Goal: Task Accomplishment & Management: Complete application form

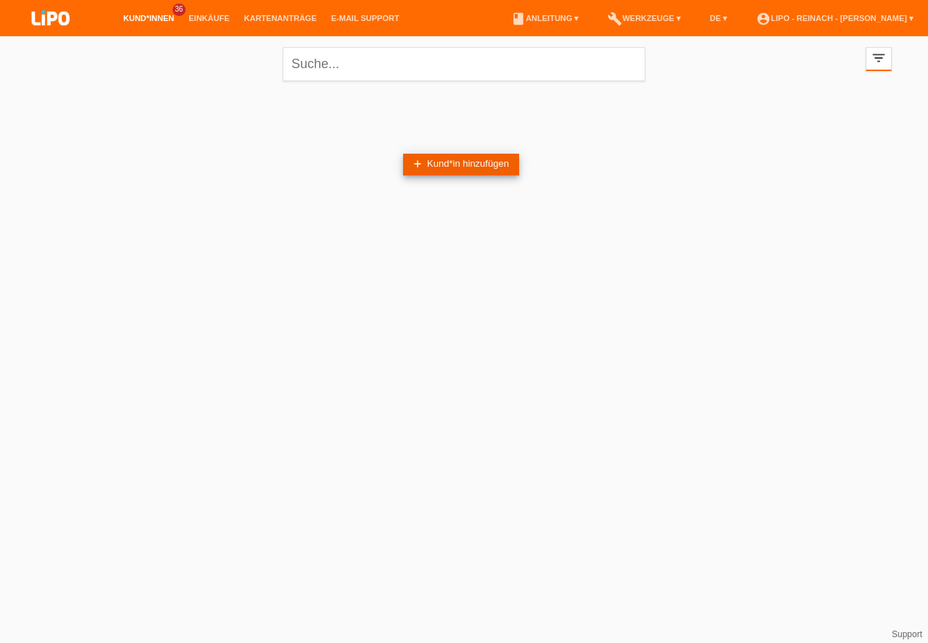
click at [427, 166] on link "add Kund*in hinzufügen" at bounding box center [461, 165] width 116 height 22
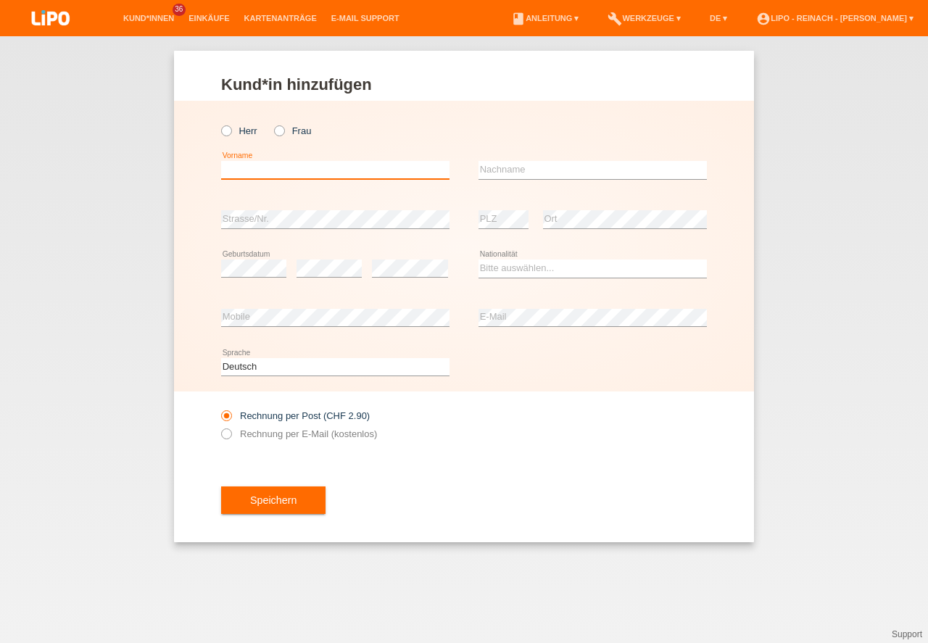
click at [243, 164] on input "text" at bounding box center [335, 170] width 228 height 18
click at [219, 123] on icon at bounding box center [219, 123] width 0 height 0
click at [228, 128] on input "Herr" at bounding box center [225, 129] width 9 height 9
radio input "true"
click at [257, 173] on input "text" at bounding box center [335, 170] width 228 height 18
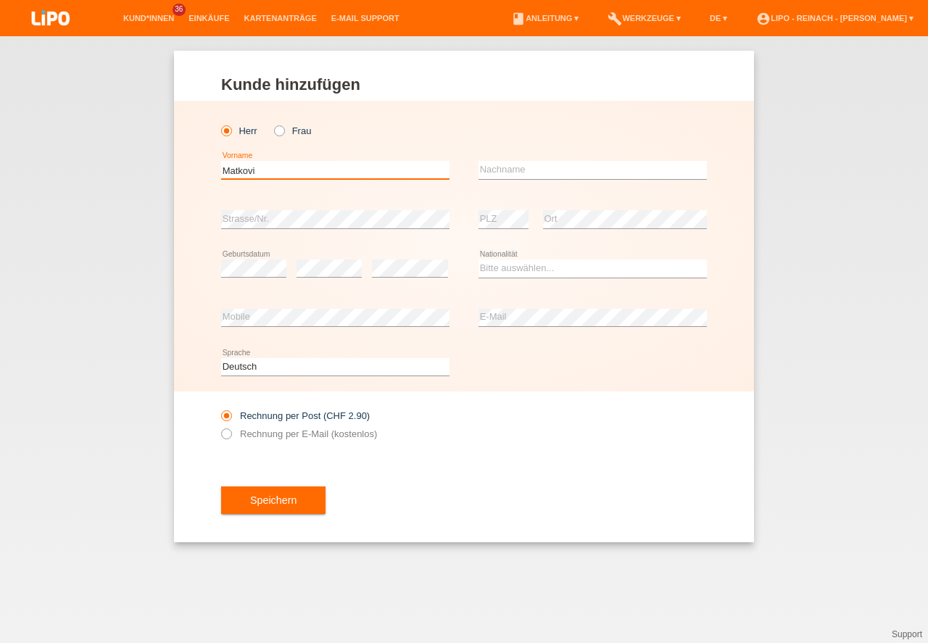
type input "[PERSON_NAME]"
drag, startPoint x: 304, startPoint y: 171, endPoint x: 146, endPoint y: 123, distance: 166.0
click at [221, 161] on input "[PERSON_NAME]" at bounding box center [335, 170] width 228 height 18
type input "[PERSON_NAME]"
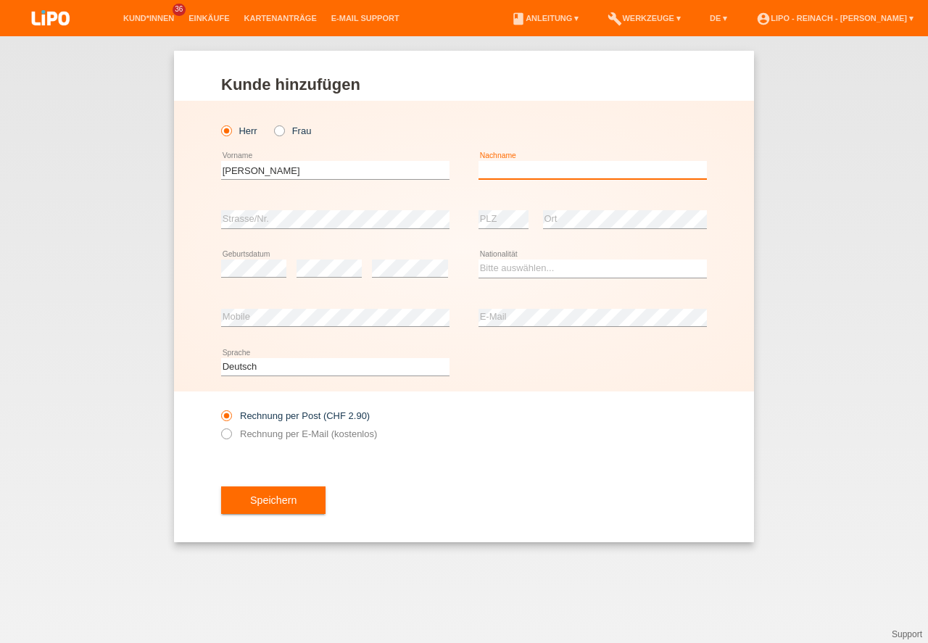
click at [505, 173] on input "text" at bounding box center [592, 170] width 228 height 18
type input "[PERSON_NAME]"
click at [241, 199] on div "error Strasse/Nr." at bounding box center [335, 219] width 228 height 49
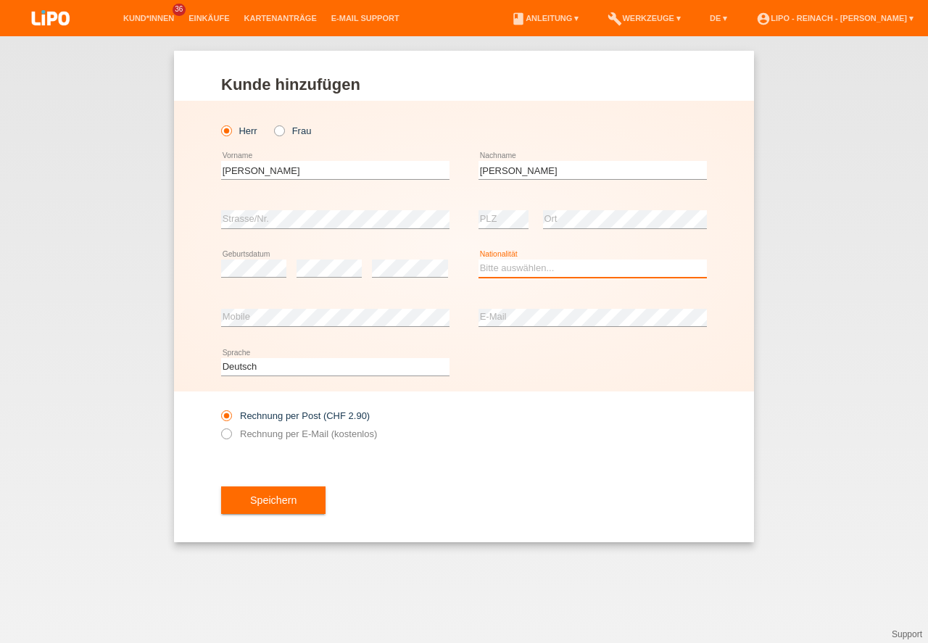
click at [533, 264] on select "Bitte auswählen... Schweiz Deutschland Liechtenstein Österreich ------------ Af…" at bounding box center [592, 268] width 228 height 17
click at [0, 0] on option "Bitte auswählen..." at bounding box center [0, 0] width 0 height 0
select select "CH"
click at [0, 0] on option "Schweiz" at bounding box center [0, 0] width 0 height 0
click at [219, 426] on icon at bounding box center [219, 426] width 0 height 0
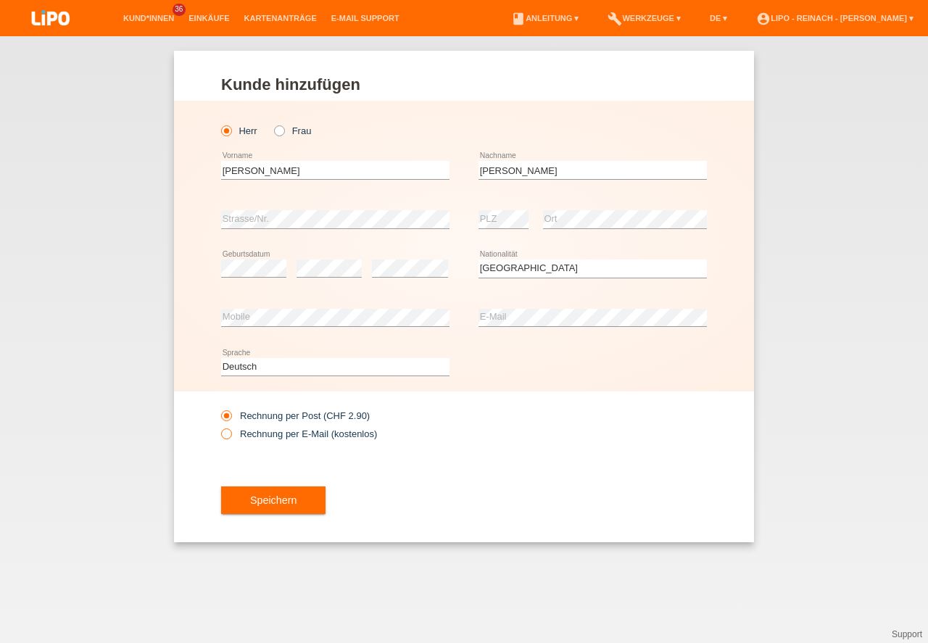
click at [223, 434] on input "Rechnung per E-Mail (kostenlos)" at bounding box center [225, 437] width 9 height 18
radio input "true"
click at [263, 502] on button "Speichern" at bounding box center [273, 500] width 104 height 28
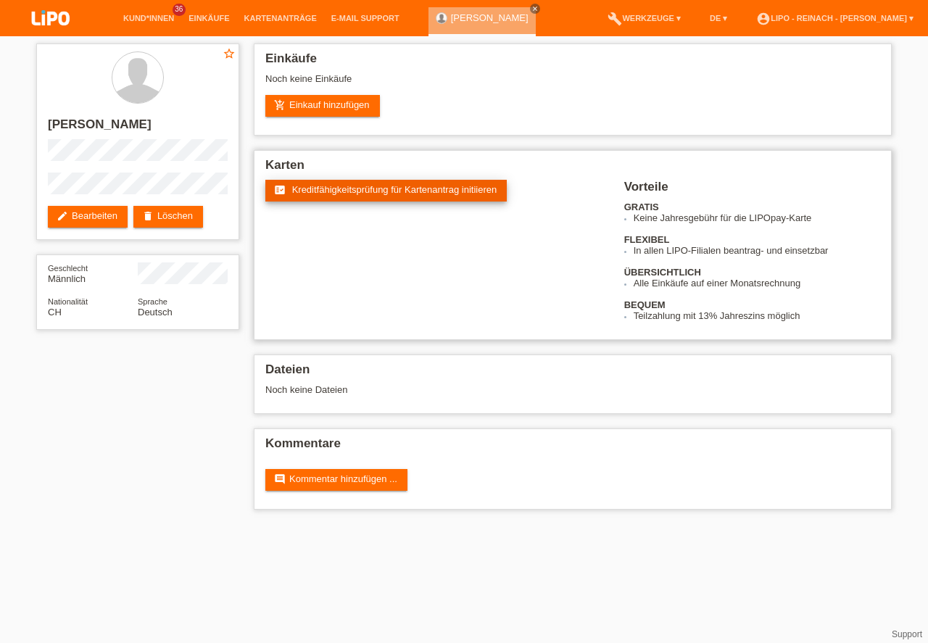
click at [344, 186] on span "Kreditfähigkeitsprüfung für Kartenantrag initiieren" at bounding box center [394, 189] width 205 height 11
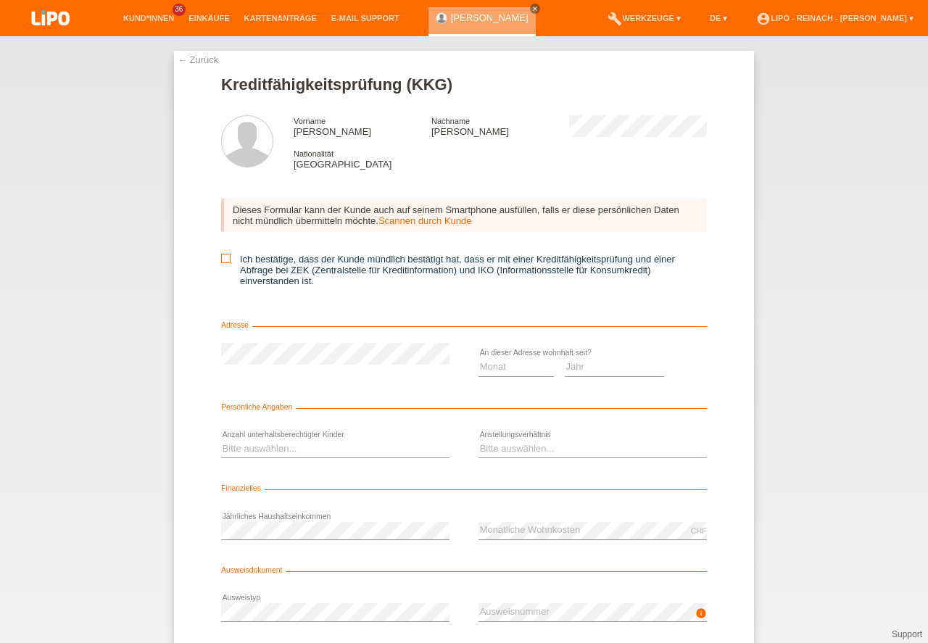
click at [224, 258] on icon at bounding box center [225, 258] width 9 height 9
click at [224, 258] on input "Ich bestätige, dass der Kunde mündlich bestätigt hat, dass er mit einer Kreditf…" at bounding box center [225, 258] width 9 height 9
checkbox input "true"
click at [508, 362] on select "Monat 01 02 03 04 05 06 07 08 09 10" at bounding box center [515, 366] width 75 height 17
select select "01"
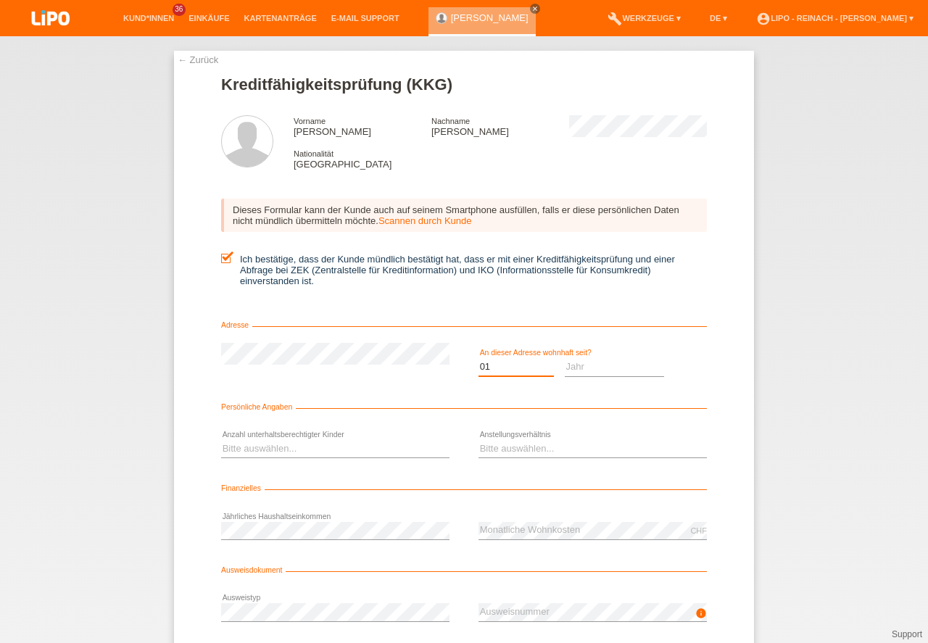
click at [0, 0] on option "01" at bounding box center [0, 0] width 0 height 0
click at [570, 370] on select "Jahr 2025 2024 2023 2022 2021 2020 2019 2018 2017 2016 2015 2014 2013 2012 2011…" at bounding box center [615, 366] width 100 height 17
select select "1996"
click at [0, 0] on option "1996" at bounding box center [0, 0] width 0 height 0
click at [258, 444] on select "Bitte auswählen... 0 1 2 3 4 5 6 7 8 9" at bounding box center [335, 448] width 228 height 17
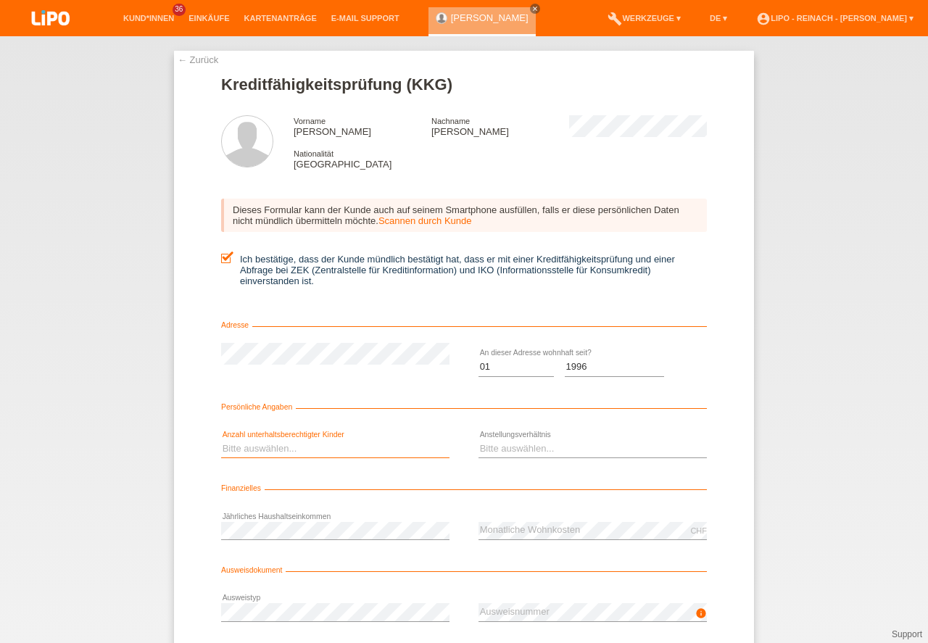
select select "0"
click at [0, 0] on option "0" at bounding box center [0, 0] width 0 height 0
click at [512, 453] on select "Bitte auswählen... Unbefristet Befristet Lehrling/Student Pensioniert Nicht arb…" at bounding box center [592, 448] width 228 height 17
select select "UNLIMITED"
click at [0, 0] on option "Unbefristet" at bounding box center [0, 0] width 0 height 0
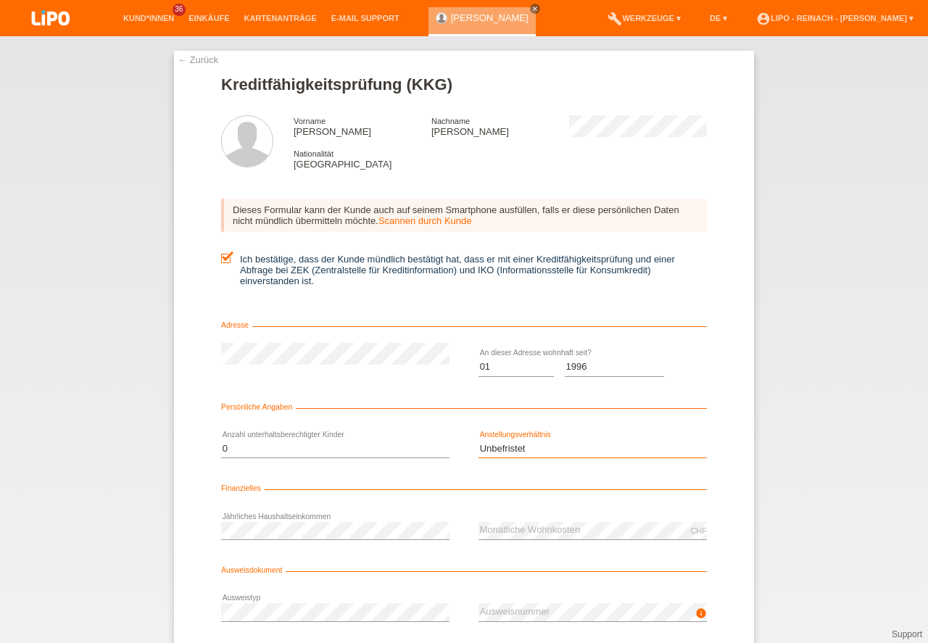
scroll to position [65, 0]
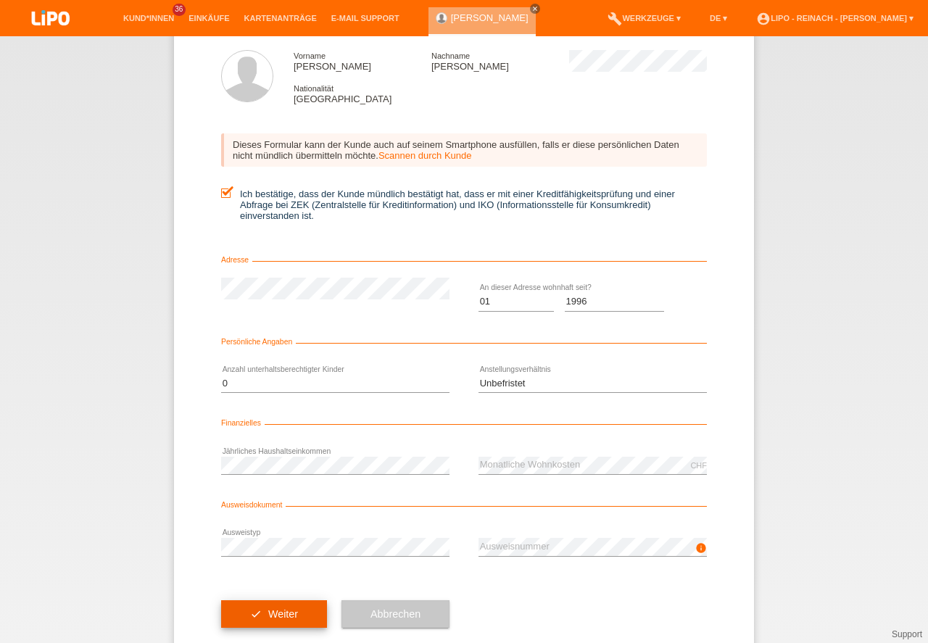
click at [262, 611] on button "check Weiter" at bounding box center [274, 614] width 106 height 28
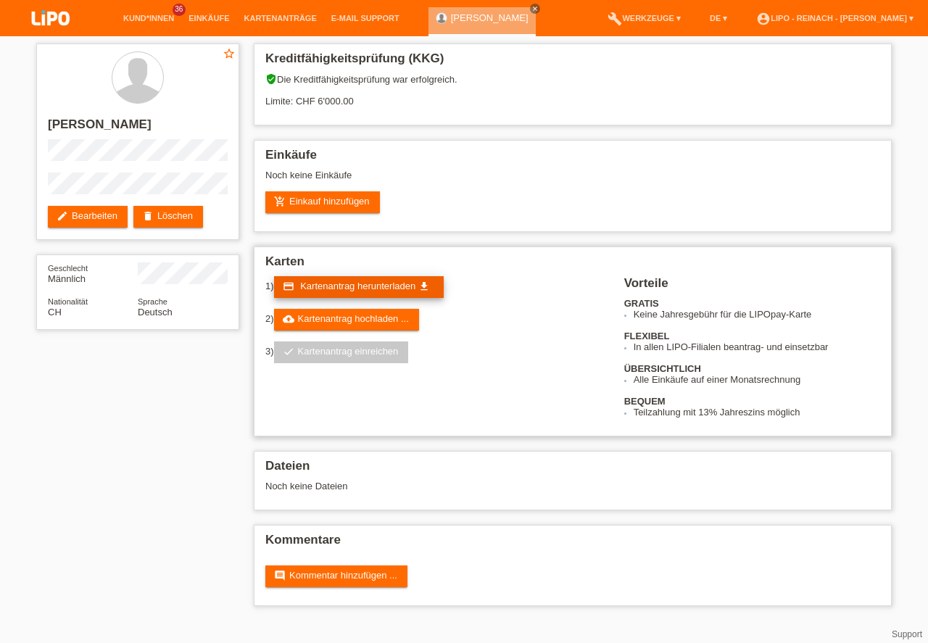
click at [333, 287] on span "Kartenantrag herunterladen" at bounding box center [357, 286] width 115 height 11
click at [321, 196] on link "add_shopping_cart Einkauf hinzufügen" at bounding box center [322, 202] width 115 height 22
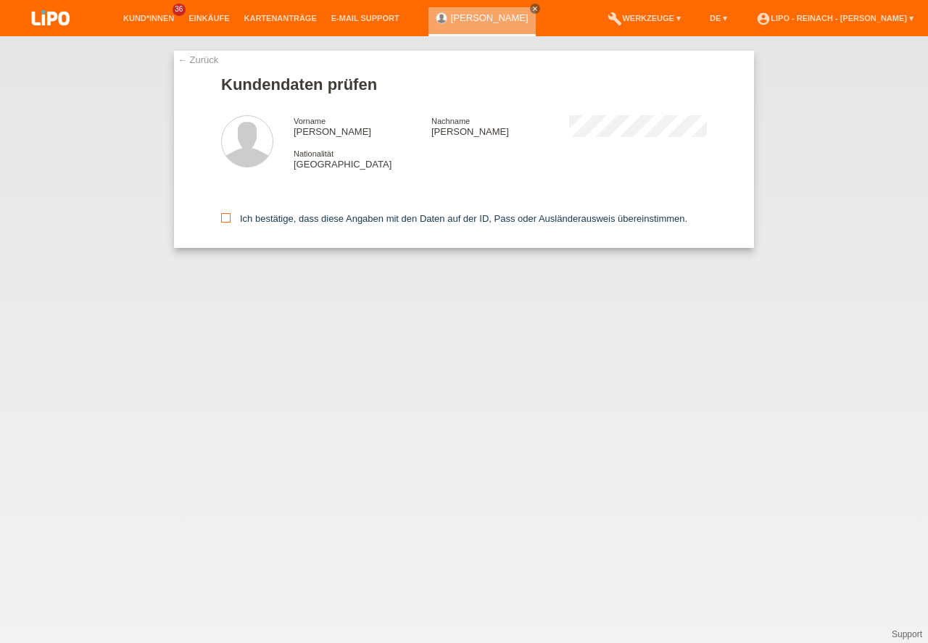
click at [228, 218] on icon at bounding box center [225, 217] width 9 height 9
click at [228, 218] on input "Ich bestätige, dass diese Angaben mit den Daten auf der ID, Pass oder Ausländer…" at bounding box center [225, 217] width 9 height 9
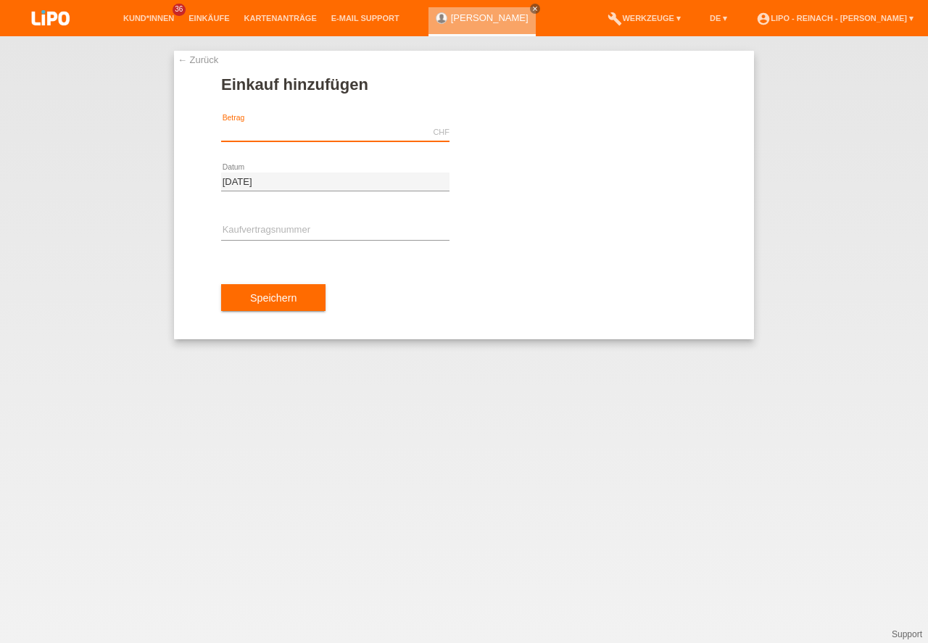
click at [264, 130] on input "text" at bounding box center [335, 132] width 228 height 18
type input "1777.20"
click at [255, 236] on input "text" at bounding box center [335, 231] width 228 height 18
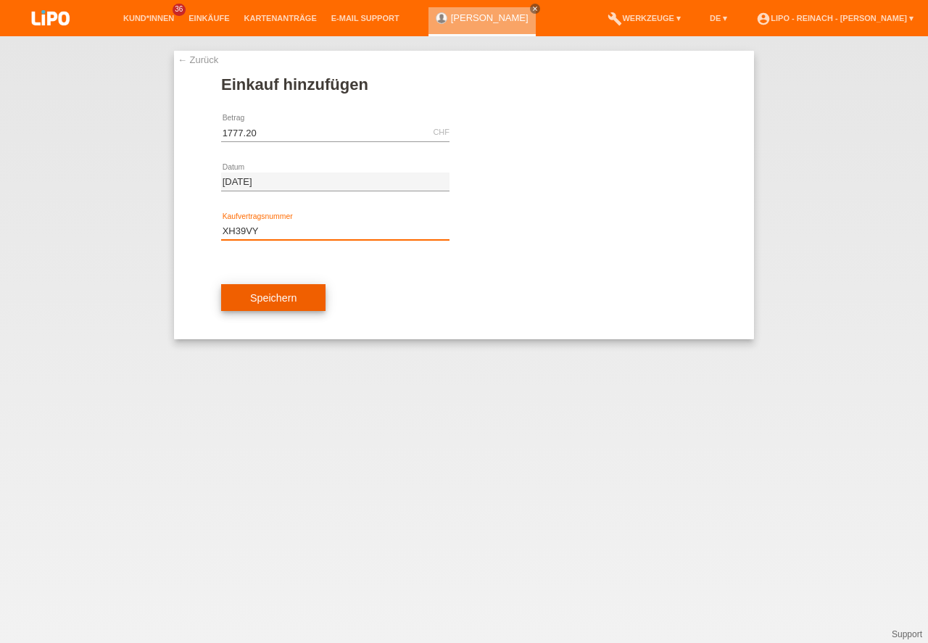
type input "XH39VY"
click at [280, 302] on button "Speichern" at bounding box center [273, 298] width 104 height 28
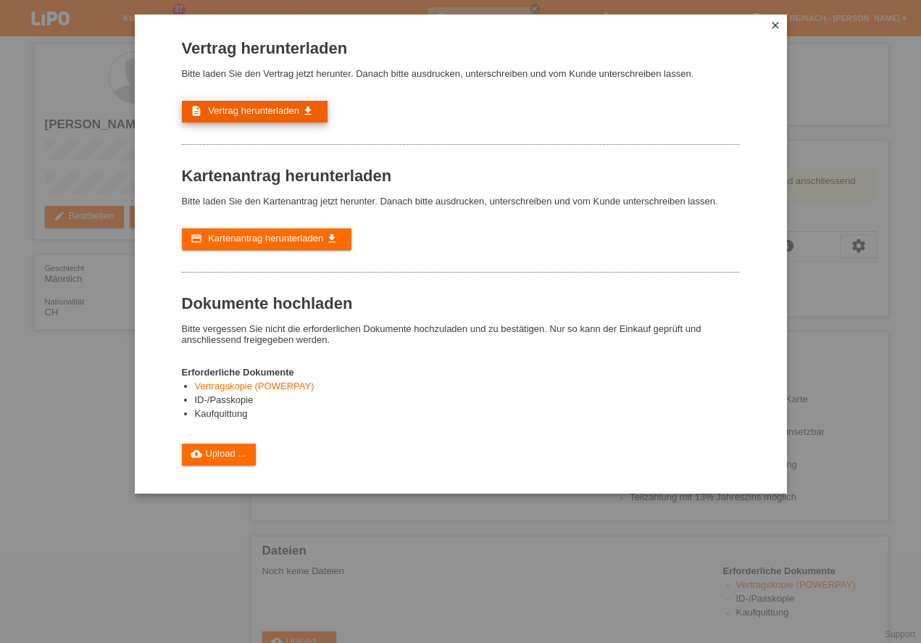
click at [261, 110] on span "Vertrag herunterladen" at bounding box center [253, 110] width 91 height 11
click at [777, 25] on icon "close" at bounding box center [776, 26] width 12 height 12
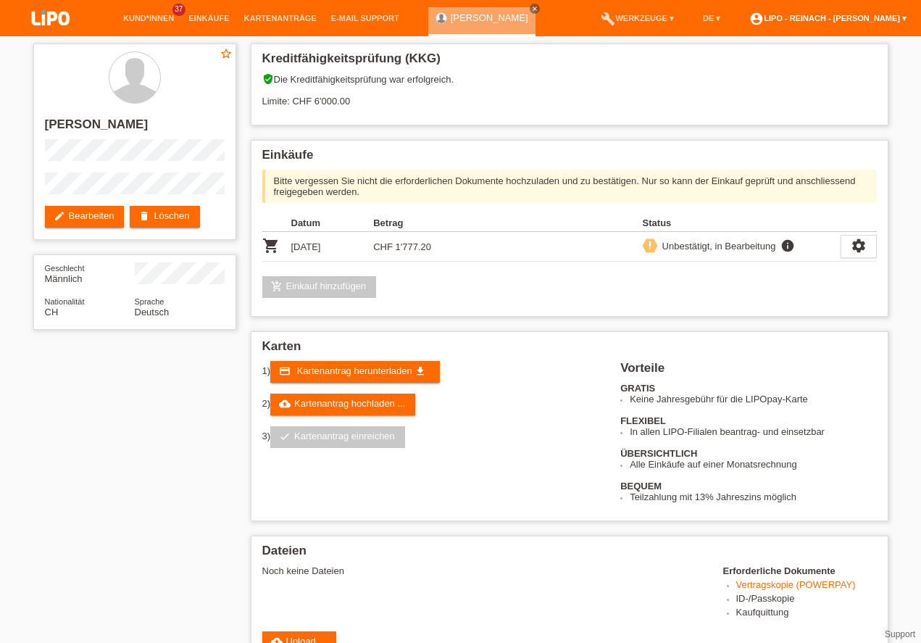
click at [818, 20] on link "account_circle LIPO - Reinach - [PERSON_NAME] ▾" at bounding box center [828, 18] width 172 height 9
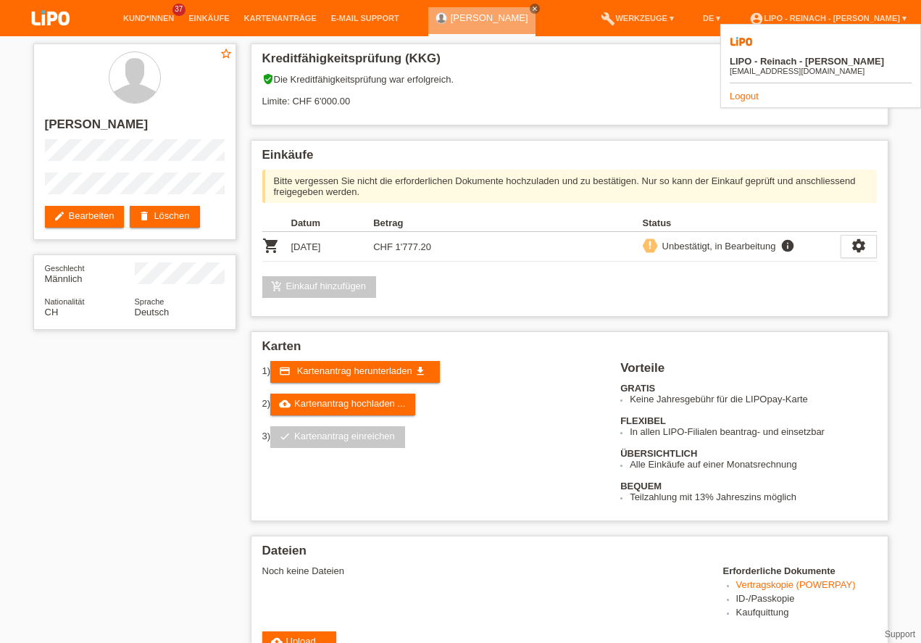
click at [742, 91] on link "Logout" at bounding box center [744, 96] width 29 height 11
